Goal: Task Accomplishment & Management: Manage account settings

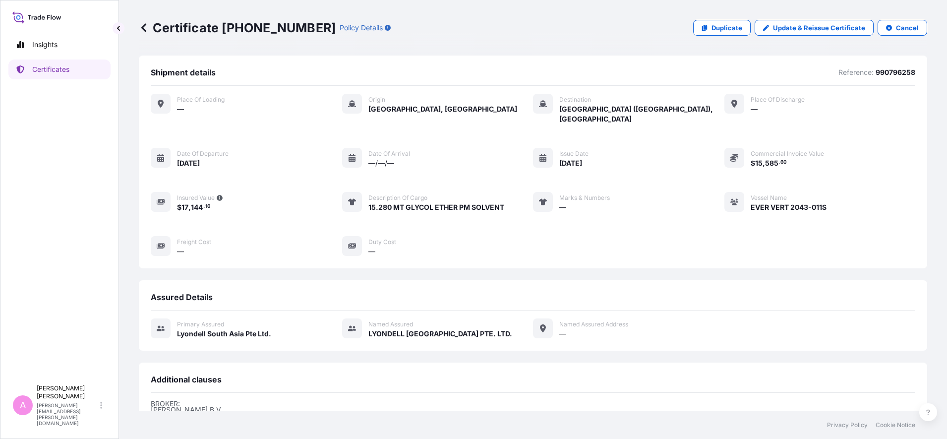
scroll to position [138, 0]
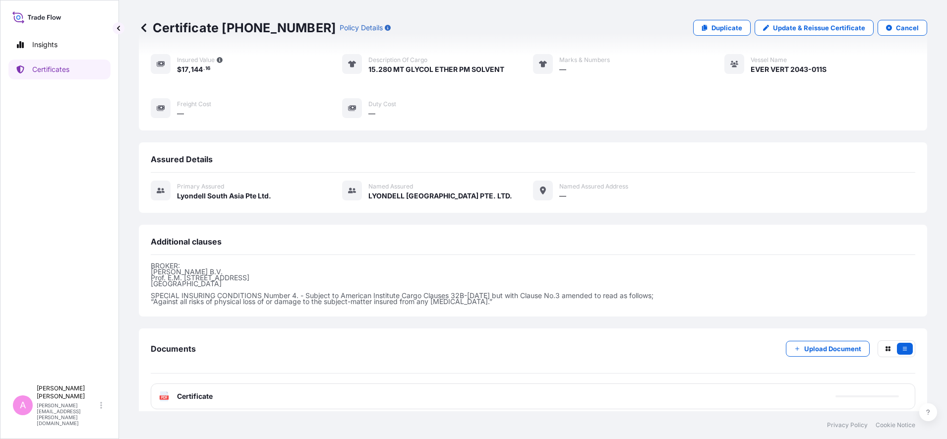
click at [75, 68] on link "Certificates" at bounding box center [59, 70] width 102 height 20
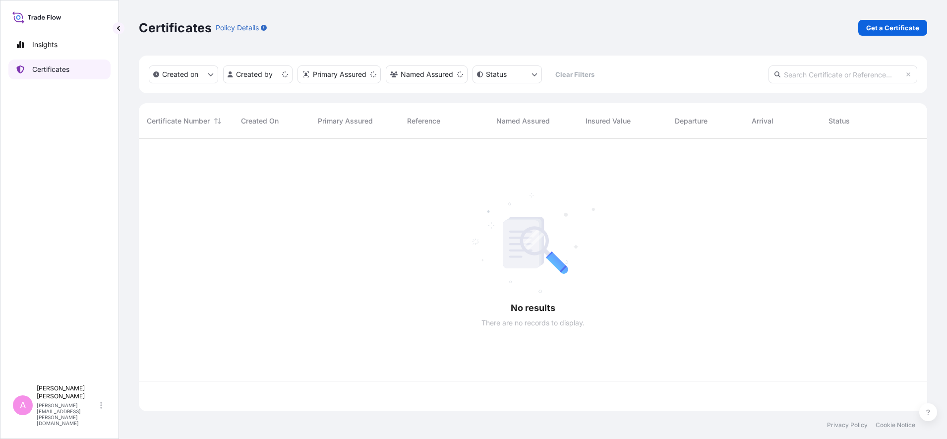
scroll to position [268, 779]
click at [820, 73] on input "text" at bounding box center [843, 74] width 149 height 18
paste input "5013252280"
type input "5013252280"
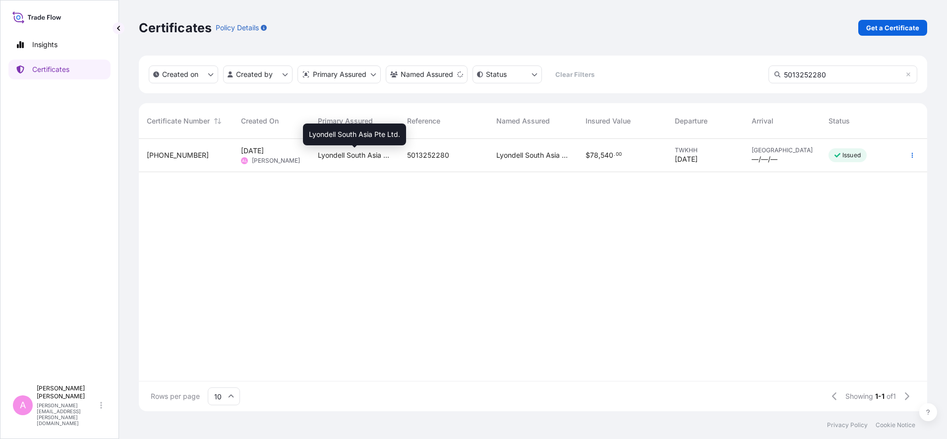
click at [381, 158] on span "Lyondell South Asia Pte Ltd." at bounding box center [354, 155] width 73 height 10
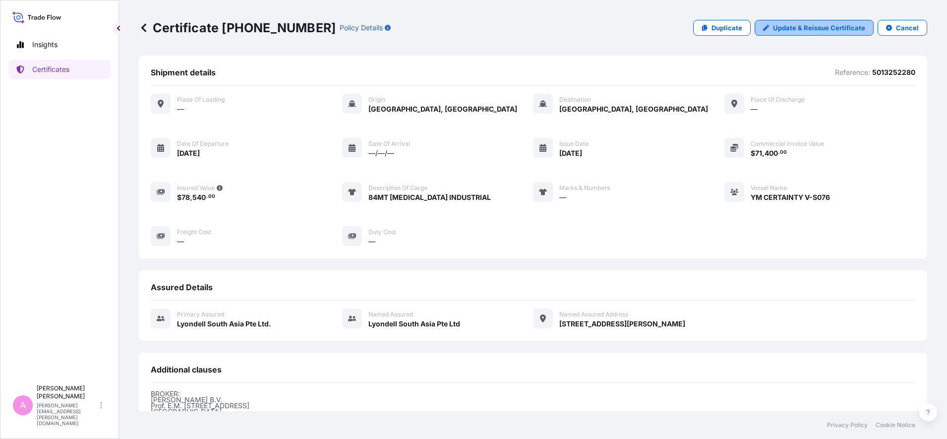
click at [795, 26] on p "Update & Reissue Certificate" at bounding box center [819, 28] width 92 height 10
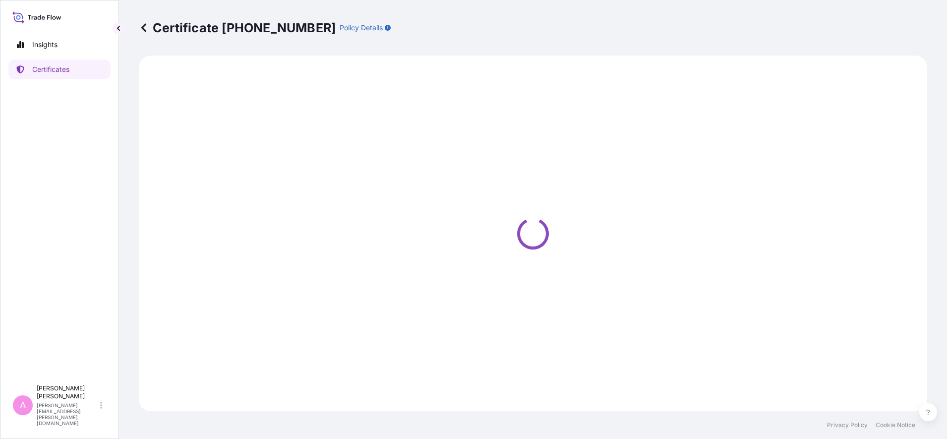
select select "Sea"
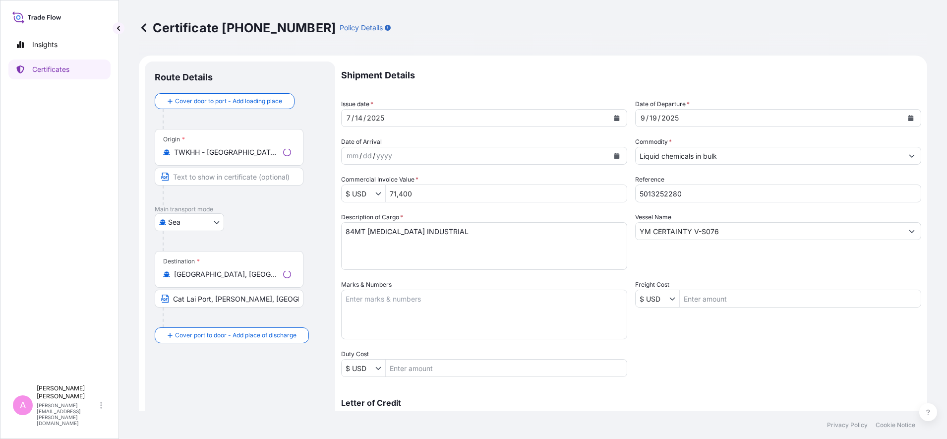
select select "32022"
click at [908, 115] on icon "Calendar" at bounding box center [910, 118] width 5 height 6
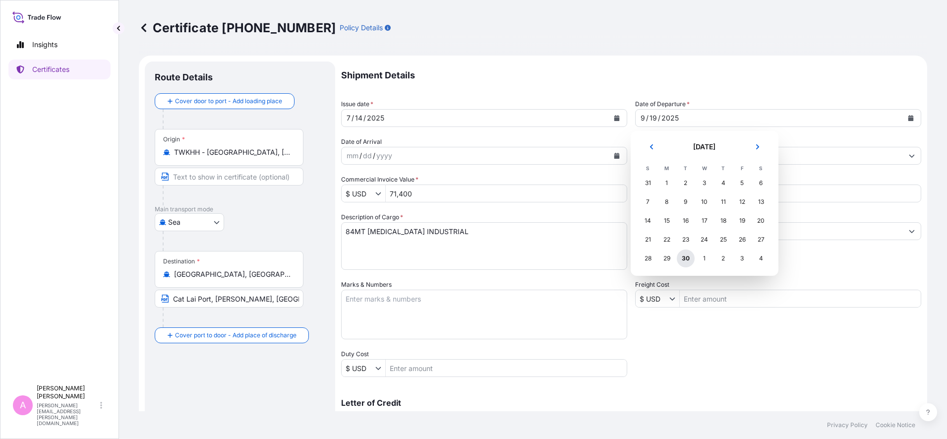
click at [687, 254] on div "30" at bounding box center [686, 258] width 18 height 18
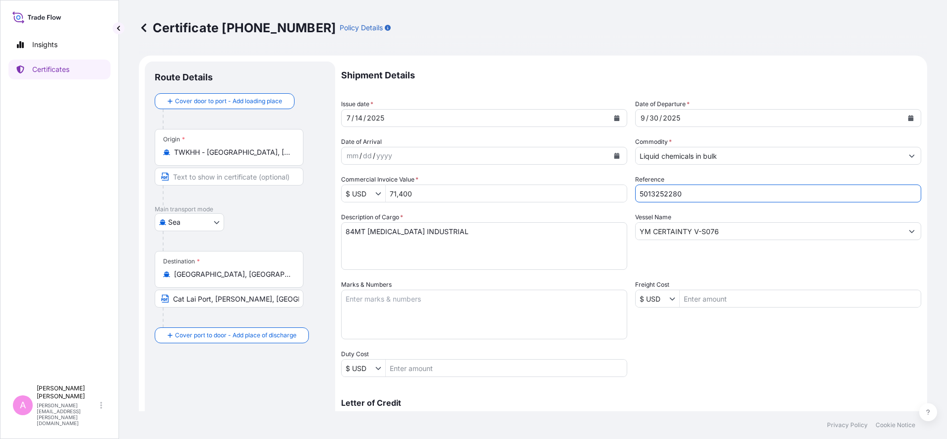
drag, startPoint x: 580, startPoint y: 177, endPoint x: 560, endPoint y: 173, distance: 20.6
click at [560, 173] on div "Shipment Details Issue date * [DATE] Date of Departure * [DATE] Date of Arrival…" at bounding box center [631, 297] width 580 height 473
paste input "990796371"
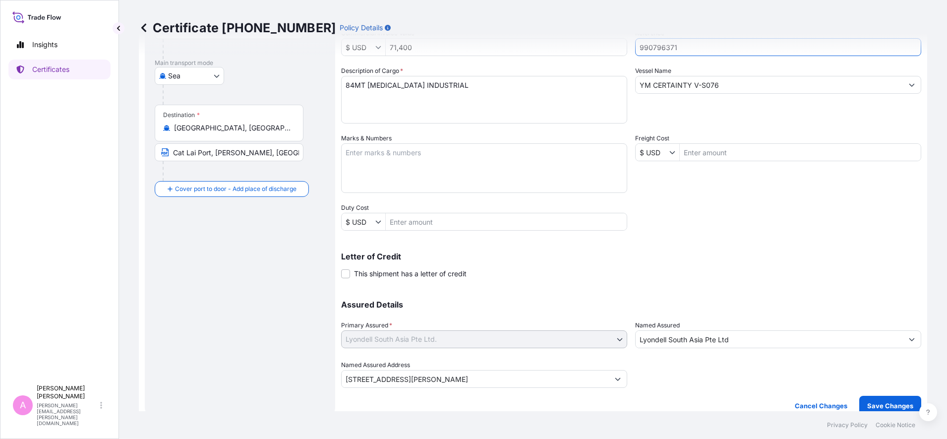
scroll to position [157, 0]
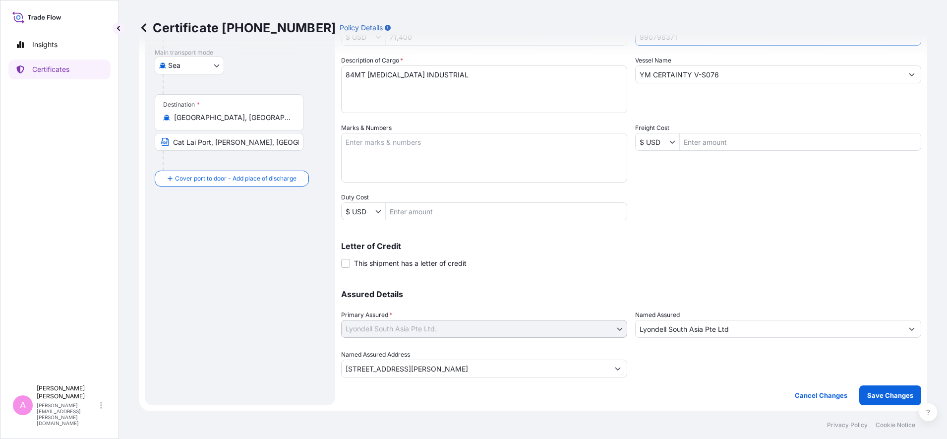
type input "990796371"
click at [877, 396] on p "Save Changes" at bounding box center [890, 395] width 46 height 10
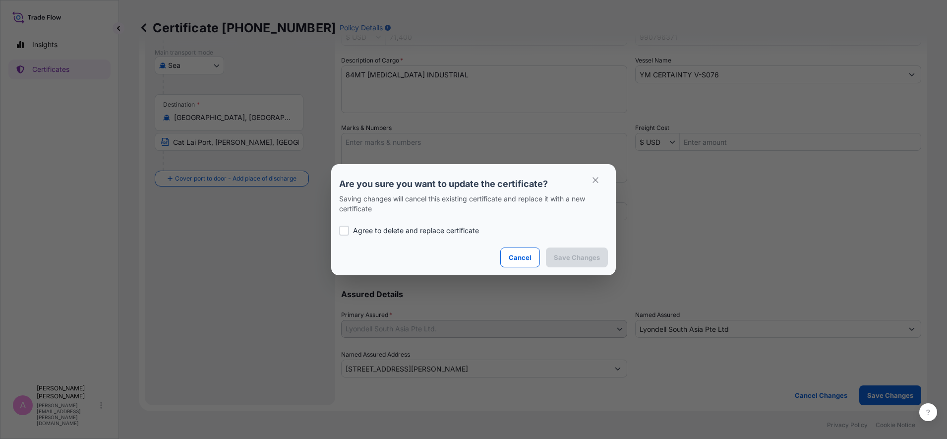
click at [392, 229] on p "Agree to delete and replace certificate" at bounding box center [416, 231] width 126 height 10
checkbox input "true"
click at [585, 261] on p "Save Changes" at bounding box center [577, 257] width 46 height 10
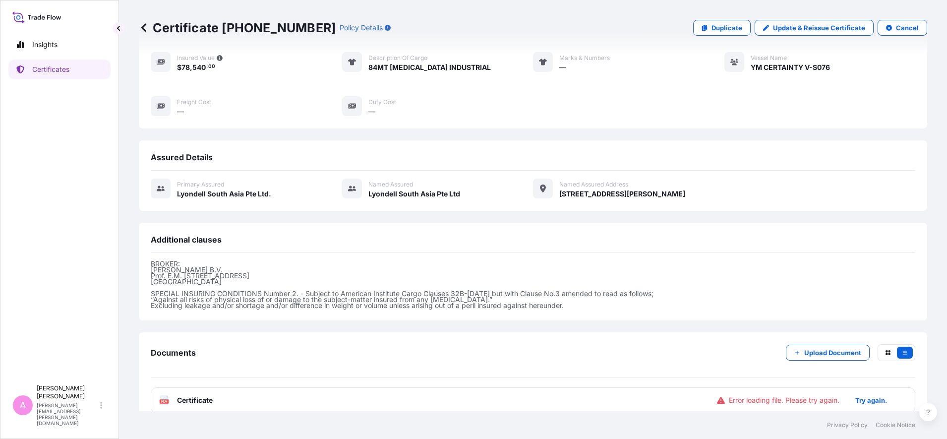
scroll to position [144, 0]
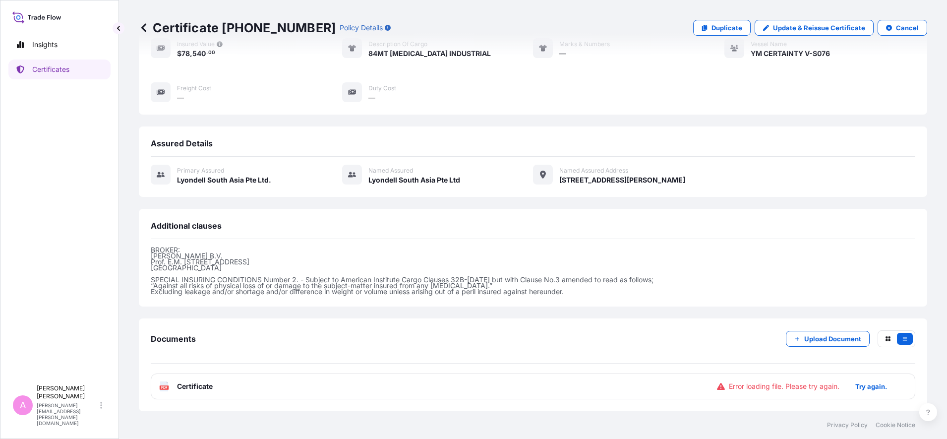
click at [217, 383] on div "PDF Certificate Error loading file. Please try again. Try again." at bounding box center [533, 386] width 765 height 26
click at [182, 385] on span "Certificate" at bounding box center [195, 386] width 36 height 10
click at [164, 386] on text "PDF" at bounding box center [164, 387] width 6 height 3
click at [865, 386] on p "Try again." at bounding box center [871, 386] width 32 height 10
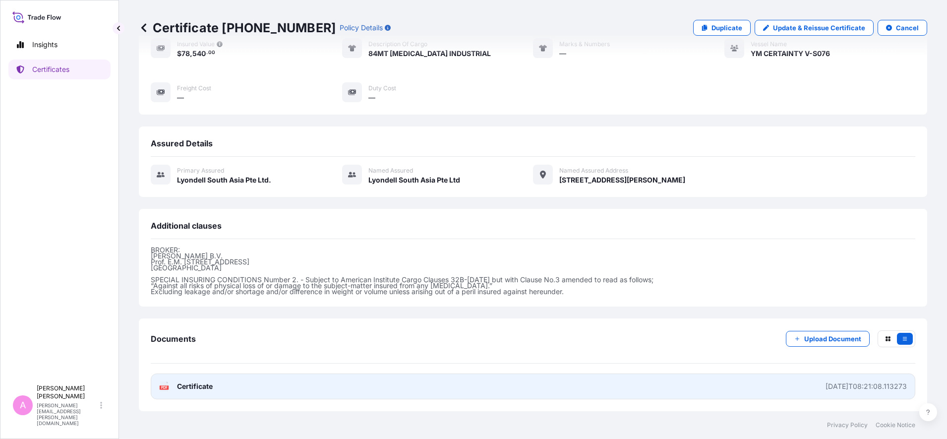
click at [244, 381] on link "PDF Certificate [DATE]T08:21:08.113273" at bounding box center [533, 386] width 765 height 26
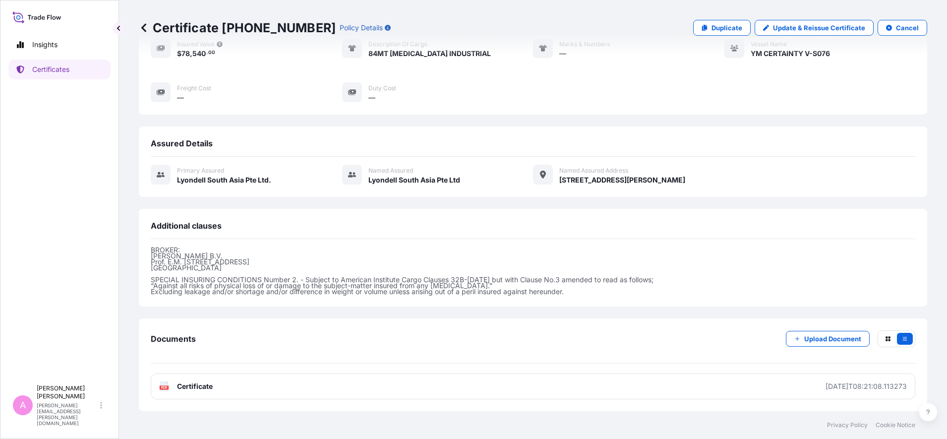
click at [526, 360] on div "Documents Upload Document" at bounding box center [533, 346] width 765 height 33
